Goal: Information Seeking & Learning: Learn about a topic

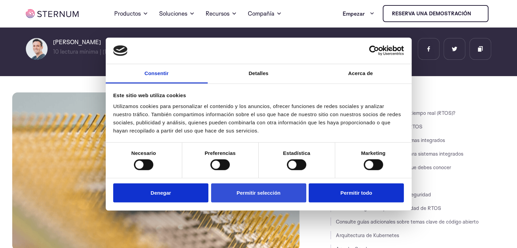
click at [259, 191] on font "Permitir selección" at bounding box center [259, 193] width 44 height 6
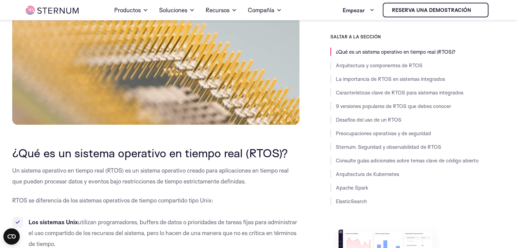
scroll to position [199, 0]
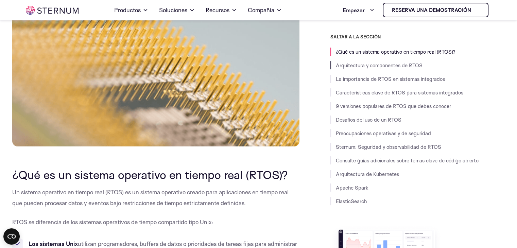
click at [381, 62] on li "Arquitectura y componentes de RTOS" at bounding box center [418, 65] width 175 height 8
click at [378, 66] on font "Arquitectura y componentes de RTOS" at bounding box center [379, 65] width 87 height 6
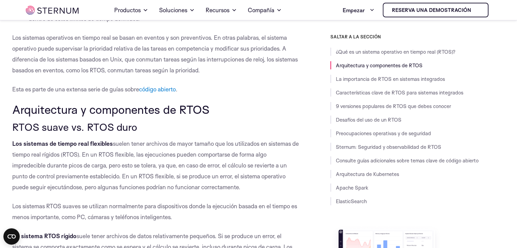
scroll to position [561, 0]
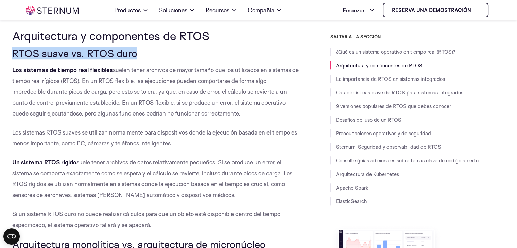
drag, startPoint x: 13, startPoint y: 53, endPoint x: 142, endPoint y: 53, distance: 129.2
click at [142, 53] on h3 "RTOS suave vs. RTOS duro" at bounding box center [156, 54] width 288 height 12
copy font "RTOS suave vs. RTOS duro"
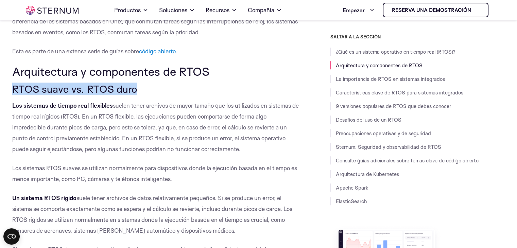
scroll to position [493, 0]
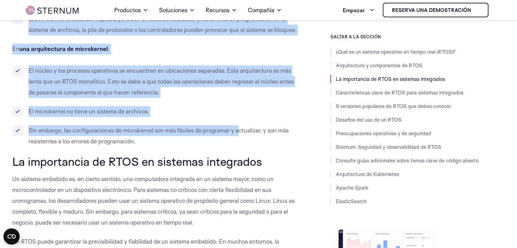
scroll to position [901, 0]
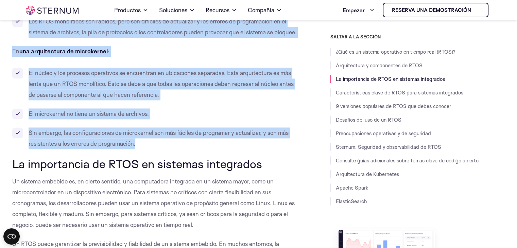
drag, startPoint x: 7, startPoint y: 102, endPoint x: 216, endPoint y: 151, distance: 215.1
copy div "Loremipsumdo s ametconsect ad ELIT SEDD eiusm te. INCI utla Etd magnaali en adm…"
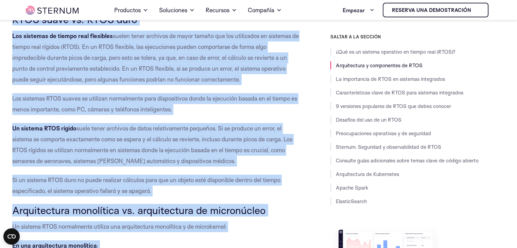
scroll to position [561, 0]
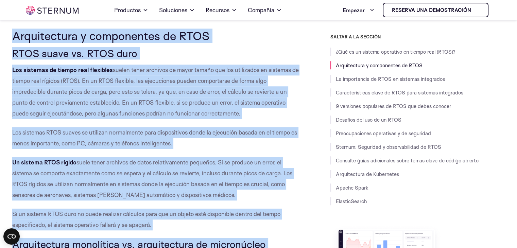
click at [98, 113] on font "suelen tener archivos de mayor tamaño que los utilizados en sistemas de tiempo …" at bounding box center [155, 91] width 287 height 51
click at [106, 88] on font "suelen tener archivos de mayor tamaño que los utilizados en sistemas de tiempo …" at bounding box center [155, 91] width 287 height 51
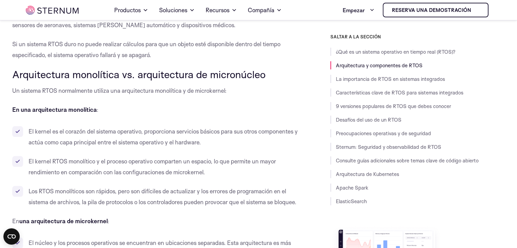
scroll to position [799, 0]
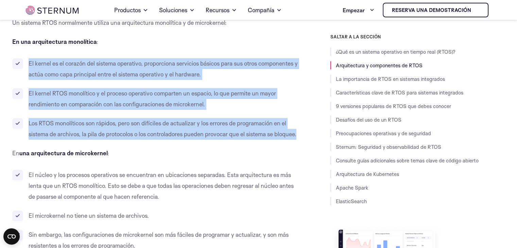
drag, startPoint x: 61, startPoint y: 148, endPoint x: 24, endPoint y: 62, distance: 93.4
click at [24, 62] on ul "El kernel es el corazón del sistema operativo, proporciona servicios básicos pa…" at bounding box center [156, 99] width 288 height 82
copy ul "El kernel es el corazón del sistema operativo, proporciona servicios básicos pa…"
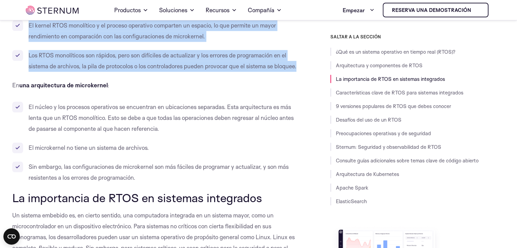
scroll to position [901, 0]
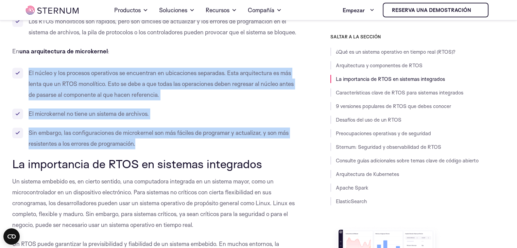
drag, startPoint x: 144, startPoint y: 154, endPoint x: 23, endPoint y: 78, distance: 142.7
click at [23, 78] on ul "El núcleo y los procesos operativos se encuentran en ubicaciones separadas. Est…" at bounding box center [156, 109] width 288 height 82
copy ul "El núcleo y los procesos operativos se encuentran en ubicaciones separadas. Est…"
